Goal: Transaction & Acquisition: Book appointment/travel/reservation

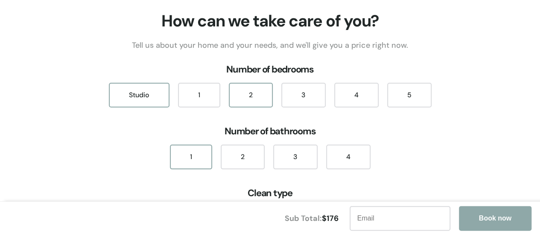
click at [256, 94] on div "2" at bounding box center [251, 95] width 44 height 25
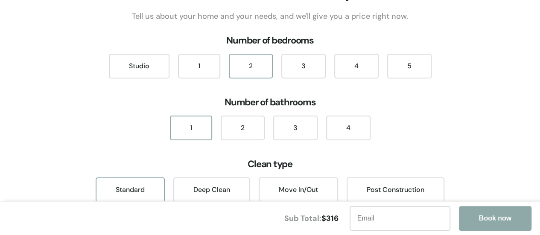
scroll to position [43, 0]
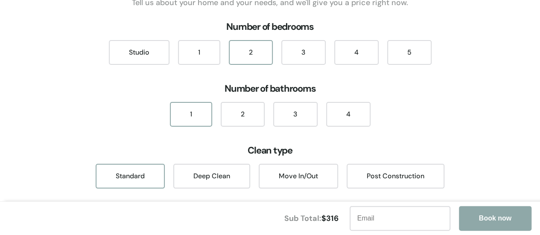
click at [185, 118] on div "1" at bounding box center [191, 114] width 42 height 25
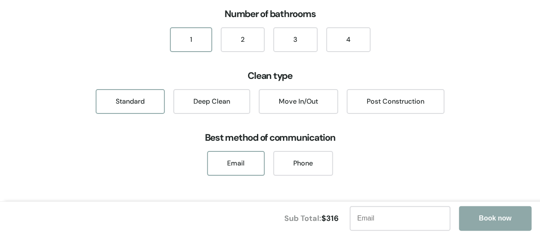
scroll to position [118, 0]
click at [216, 100] on div "Deep Clean" at bounding box center [211, 101] width 77 height 25
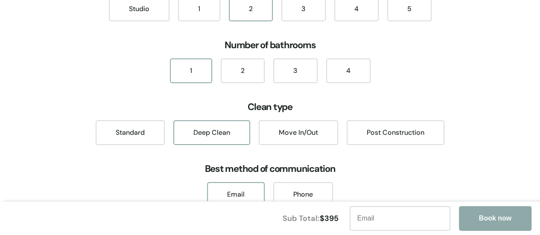
scroll to position [75, 0]
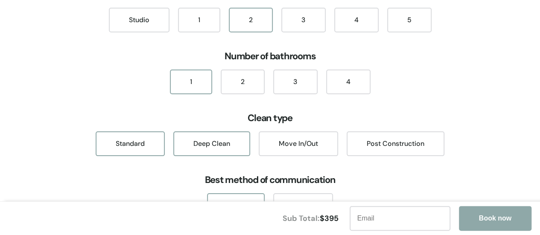
click at [136, 138] on div "Standard" at bounding box center [130, 144] width 69 height 25
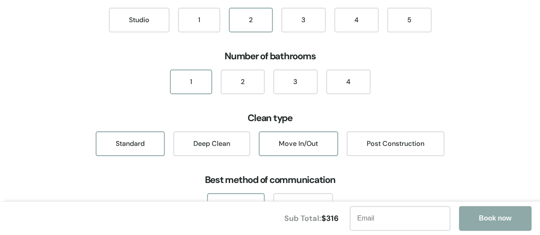
click at [279, 138] on div "Move In/Out" at bounding box center [298, 144] width 79 height 25
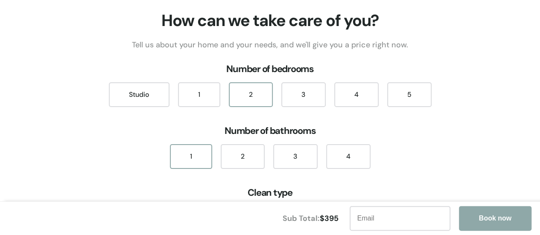
scroll to position [0, 0]
click at [202, 90] on div "1" at bounding box center [199, 95] width 42 height 25
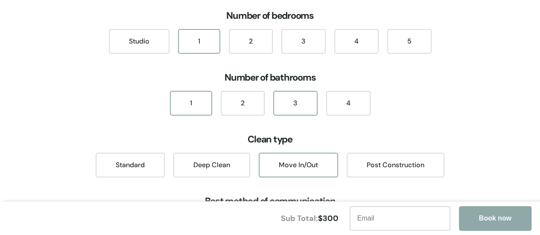
scroll to position [43, 0]
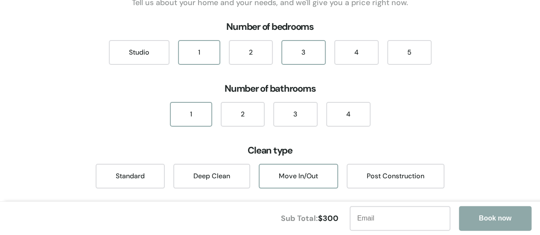
click at [294, 57] on div "3" at bounding box center [304, 52] width 44 height 25
click at [253, 64] on div "How can we take care of you? Tell us about your home and your needs, and we'll …" at bounding box center [270, 140] width 540 height 344
click at [240, 124] on div "2" at bounding box center [243, 114] width 44 height 25
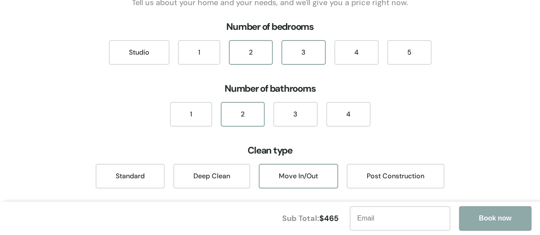
click at [249, 54] on div "2" at bounding box center [251, 52] width 44 height 25
click at [177, 122] on div "1" at bounding box center [191, 114] width 42 height 25
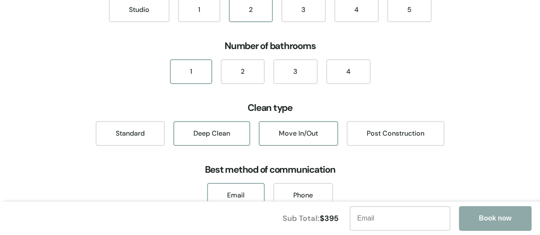
click at [227, 140] on div "Deep Clean" at bounding box center [211, 133] width 77 height 25
click at [309, 127] on div "Move In/Out" at bounding box center [298, 133] width 79 height 25
click at [371, 132] on div "Post Construction" at bounding box center [396, 133] width 98 height 25
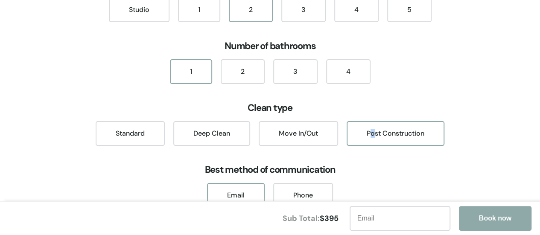
click at [373, 140] on div "Post Construction" at bounding box center [396, 133] width 98 height 25
drag, startPoint x: 301, startPoint y: 145, endPoint x: 293, endPoint y: 144, distance: 7.9
click at [300, 143] on div "Move In/Out" at bounding box center [298, 133] width 79 height 25
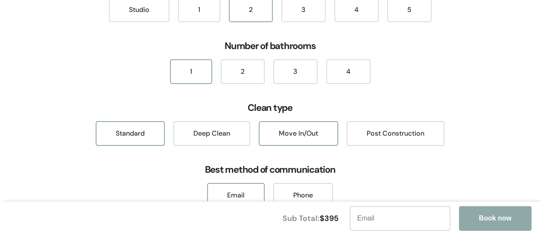
click at [145, 134] on div "Standard" at bounding box center [130, 133] width 69 height 25
click at [234, 129] on div "Deep Clean" at bounding box center [211, 133] width 77 height 25
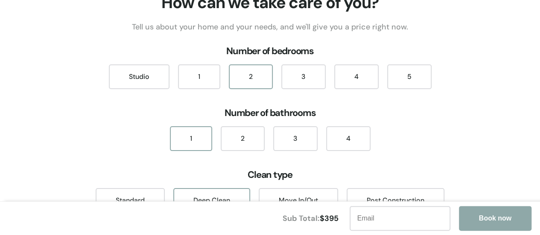
scroll to position [0, 0]
